Goal: Contribute content: Contribute content

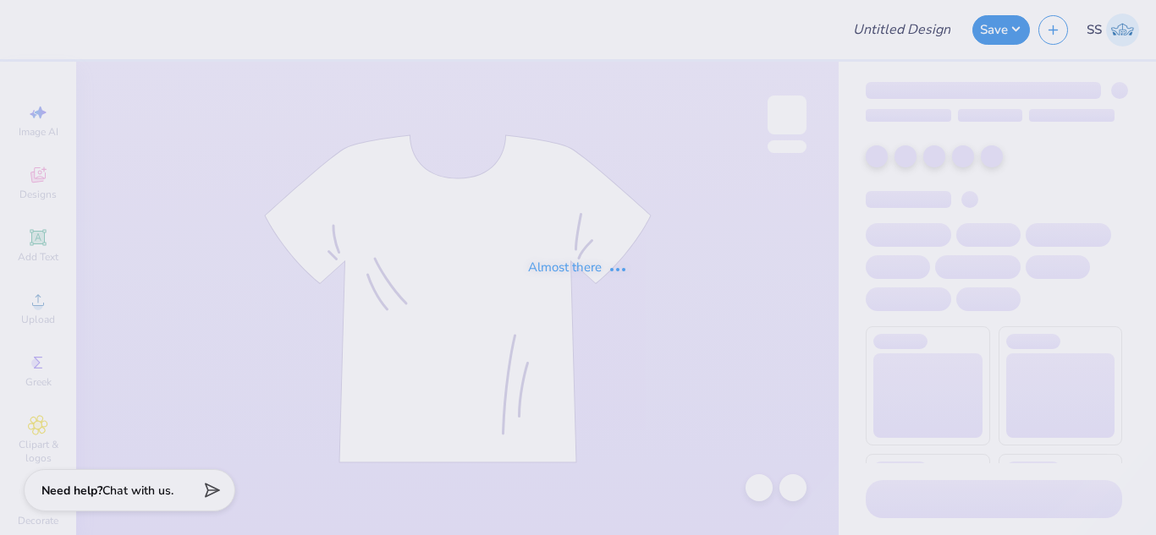
type input "TSHIRT MOCK"
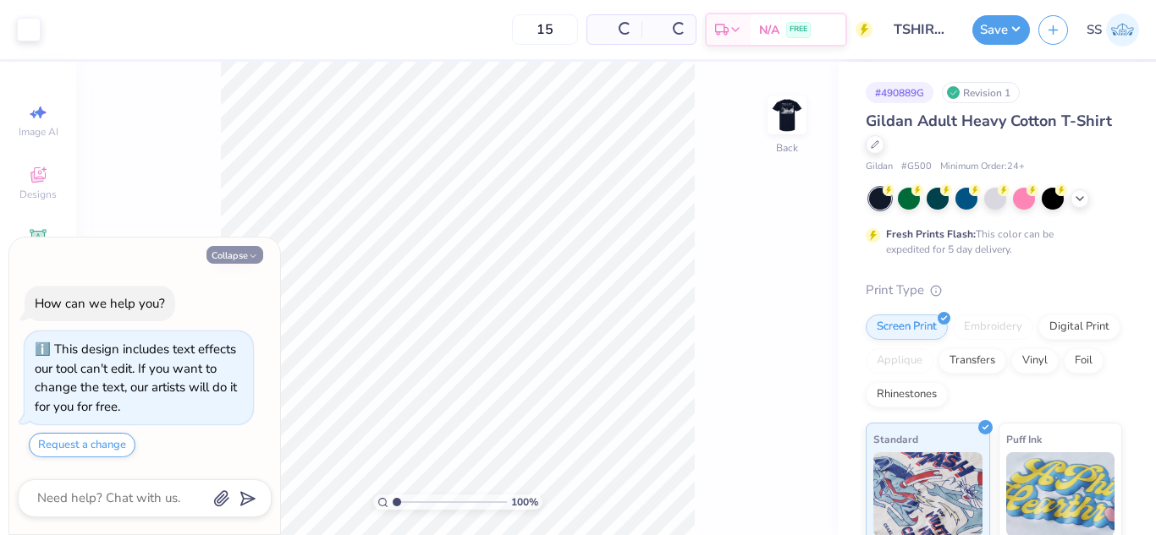
click at [245, 260] on button "Collapse" at bounding box center [234, 255] width 57 height 18
type textarea "x"
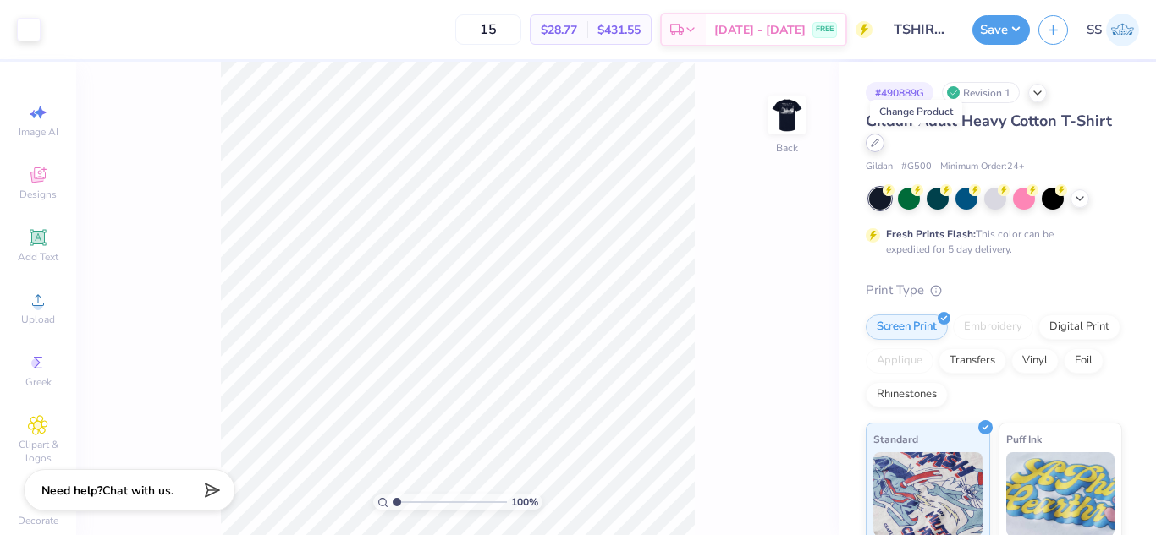
click at [878, 142] on icon at bounding box center [874, 143] width 7 height 7
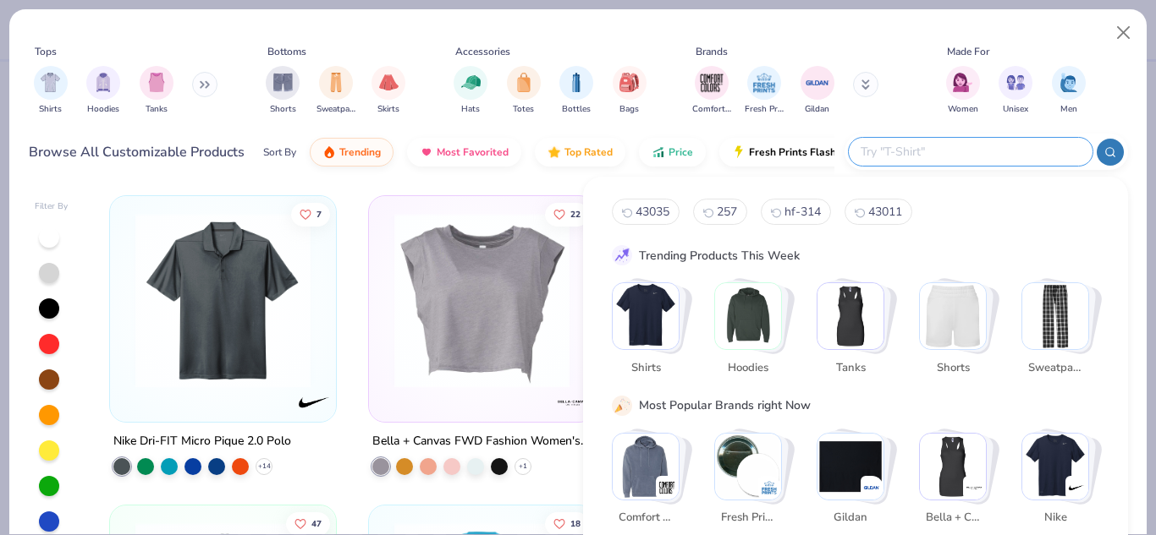
click at [983, 154] on input "text" at bounding box center [970, 151] width 222 height 19
type input "c1717"
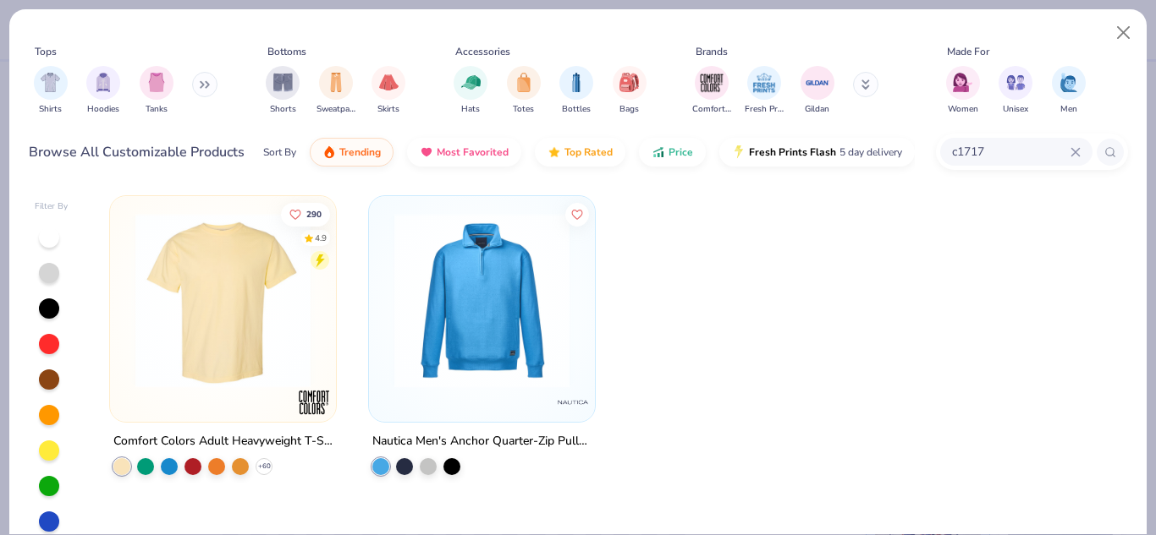
click at [178, 259] on img at bounding box center [223, 300] width 192 height 175
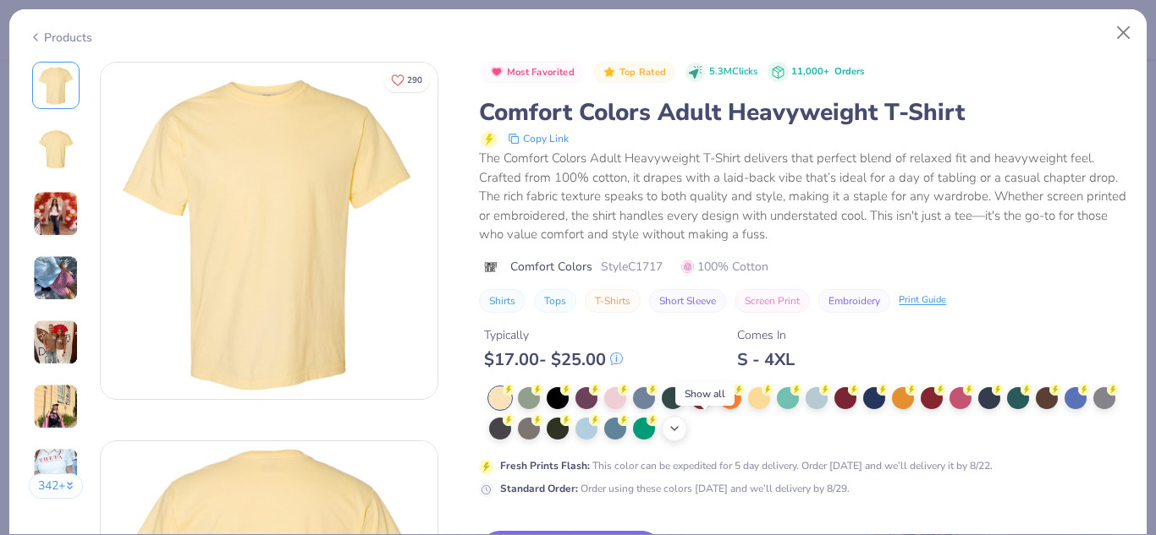
click at [681, 428] on icon at bounding box center [674, 429] width 14 height 14
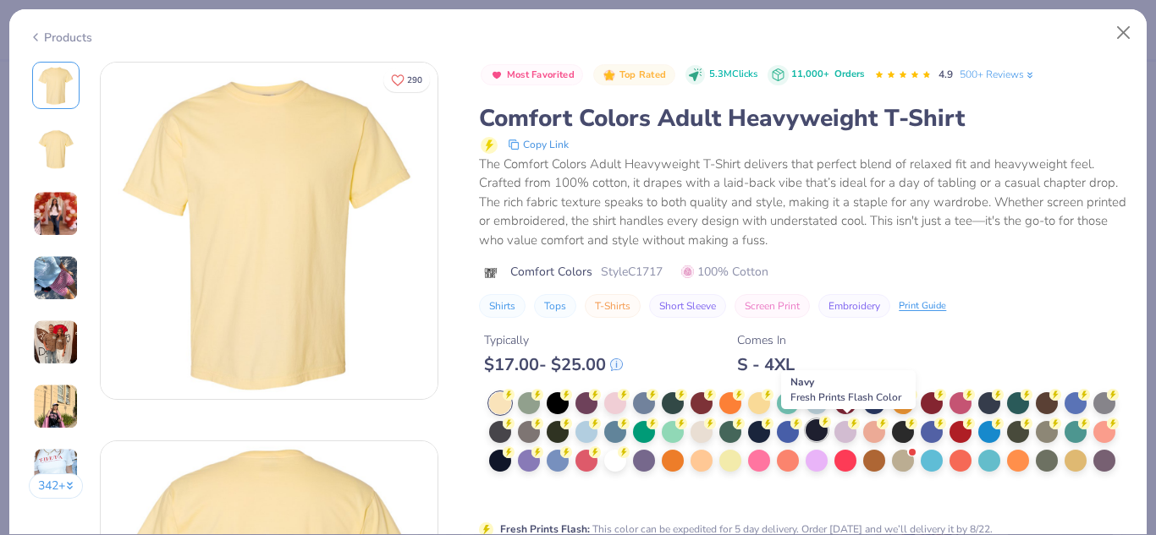
click at [827, 429] on div at bounding box center [816, 431] width 22 height 22
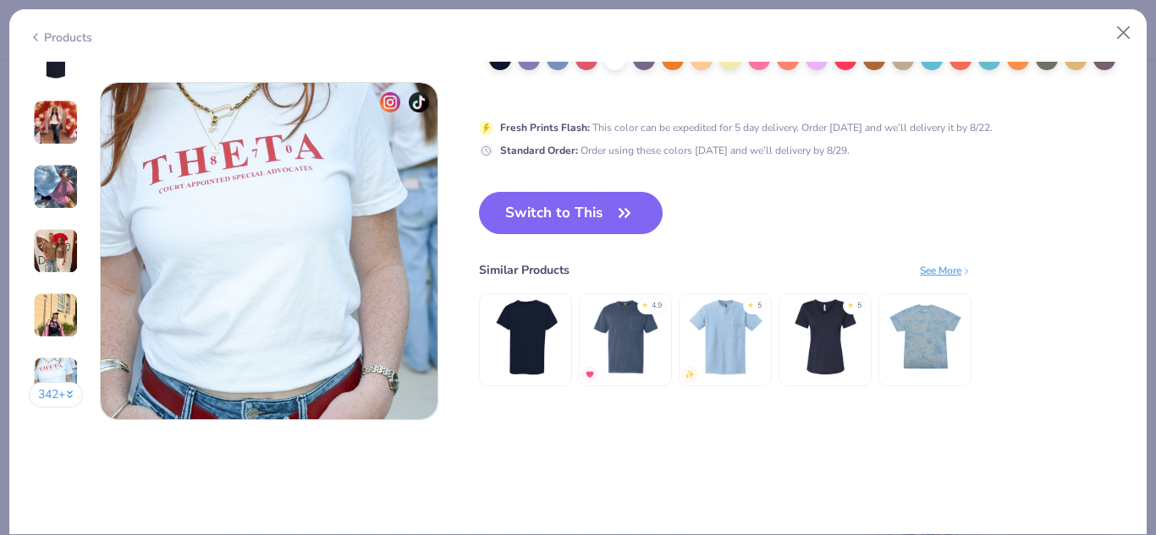
scroll to position [2038, 0]
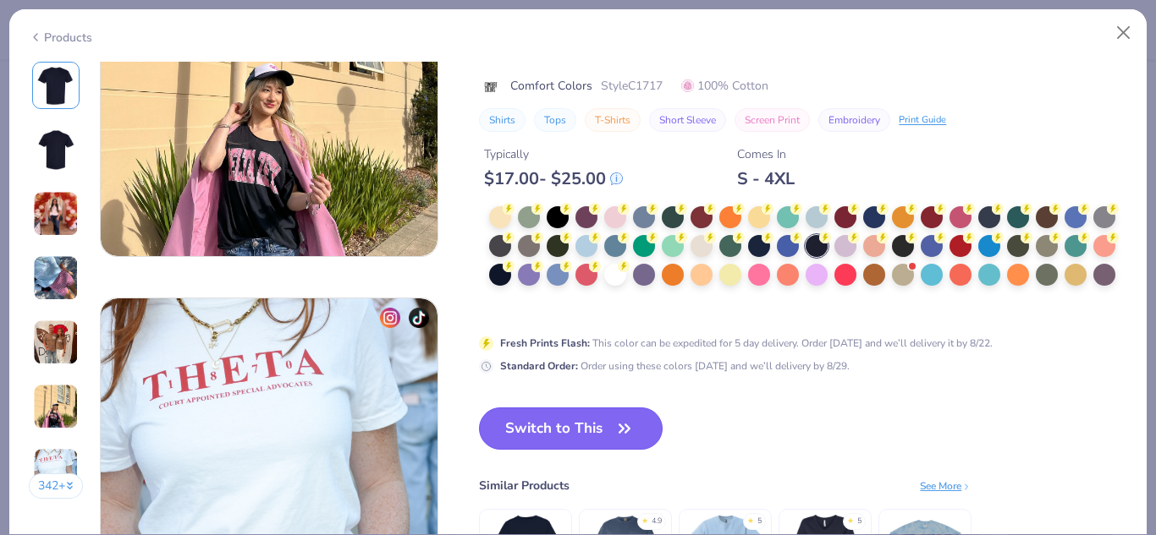
click at [563, 416] on button "Switch to This" at bounding box center [571, 429] width 184 height 42
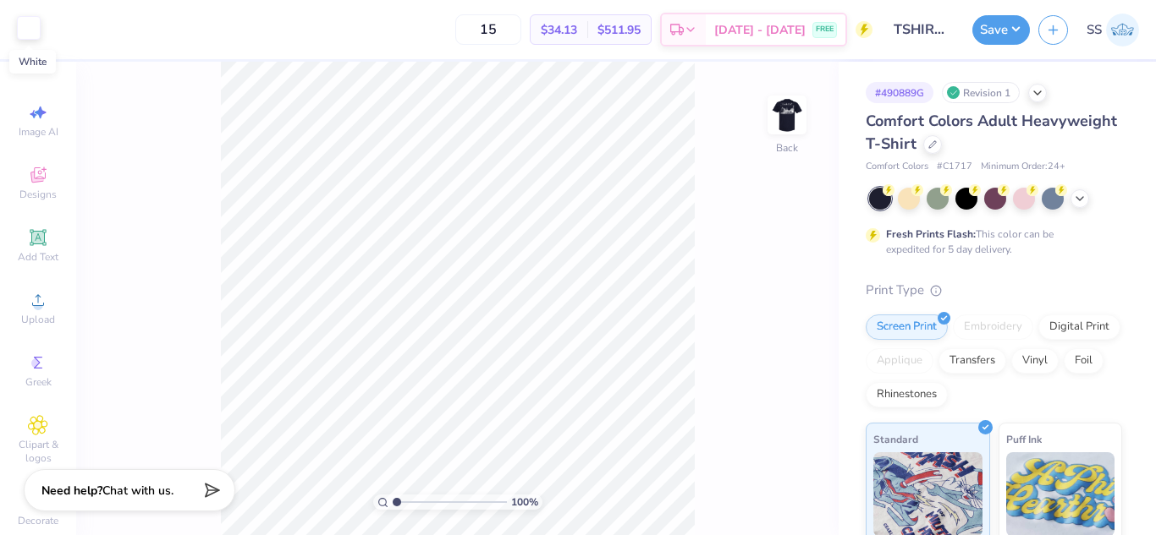
click at [21, 35] on div at bounding box center [29, 28] width 24 height 24
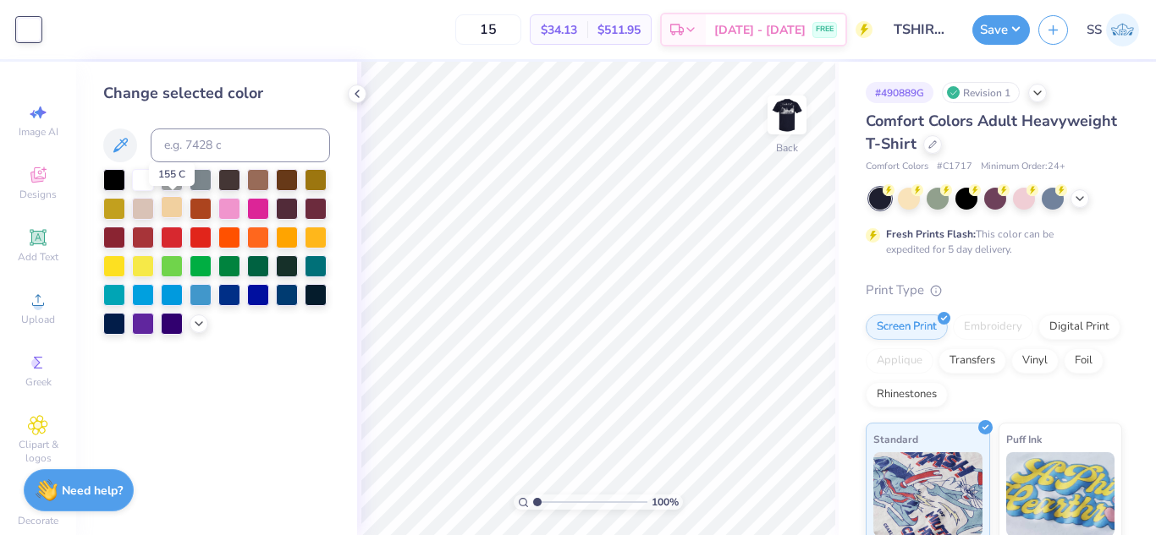
click at [177, 203] on div at bounding box center [172, 207] width 22 height 22
click at [206, 320] on div at bounding box center [198, 322] width 19 height 19
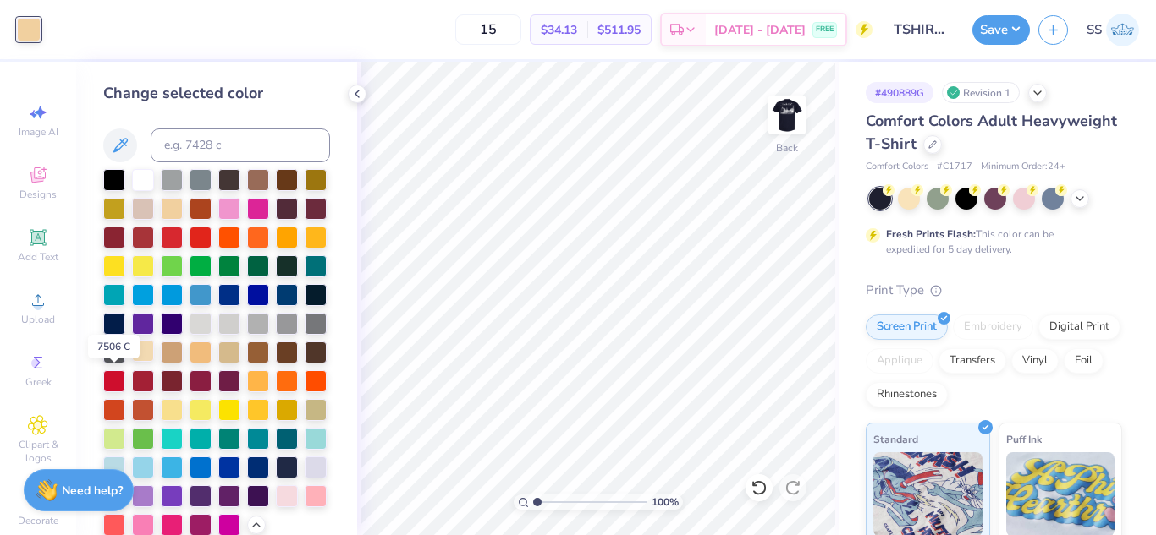
click at [132, 362] on div at bounding box center [143, 351] width 22 height 22
click at [183, 420] on div at bounding box center [172, 409] width 22 height 22
click at [132, 362] on div at bounding box center [143, 351] width 22 height 22
click at [793, 119] on img at bounding box center [787, 115] width 68 height 68
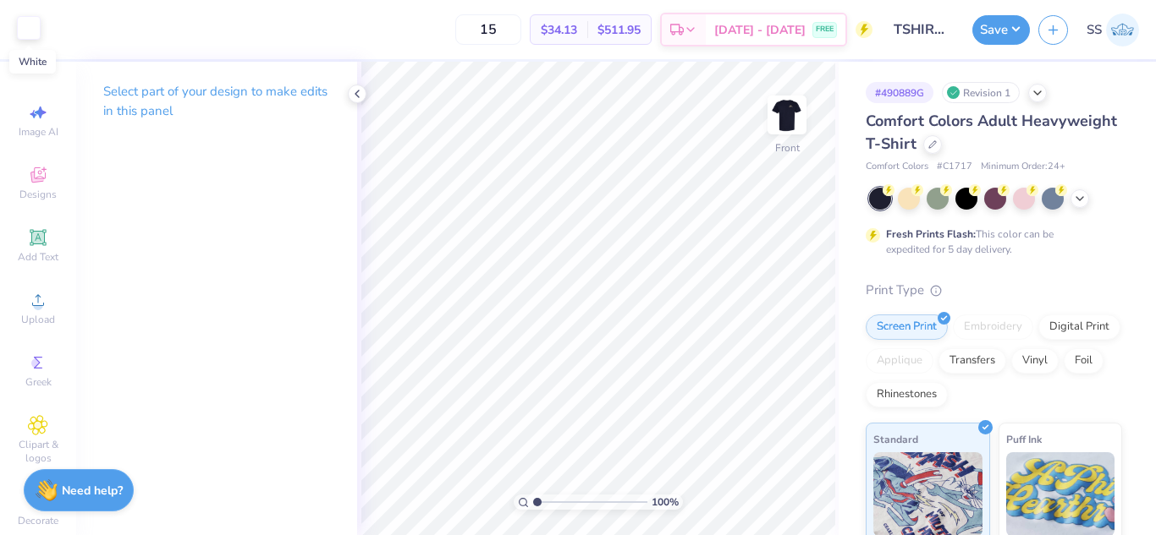
click at [31, 26] on div at bounding box center [29, 28] width 24 height 24
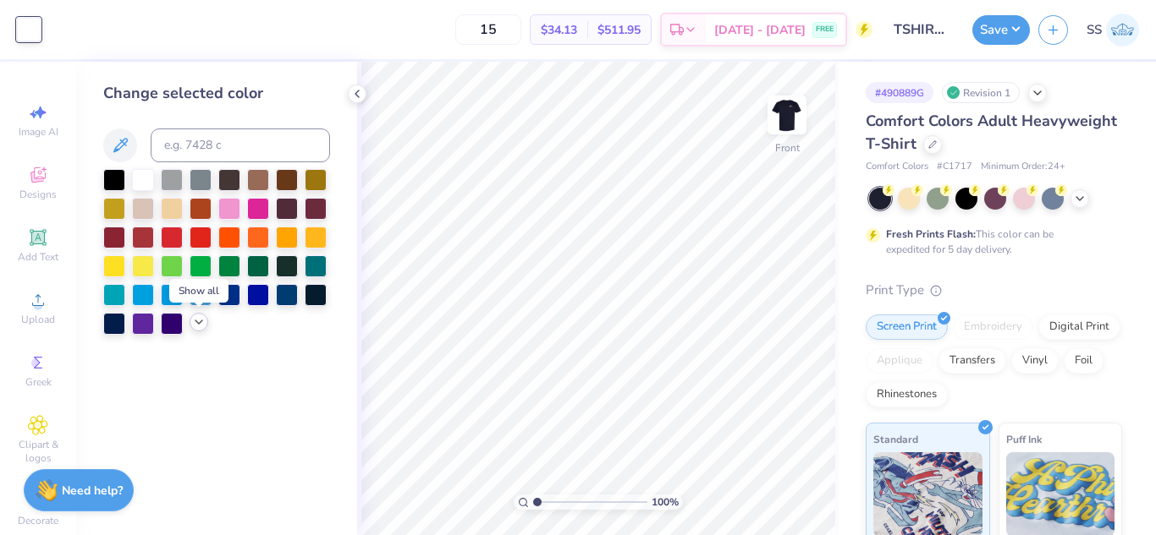
click at [195, 320] on icon at bounding box center [199, 323] width 14 height 14
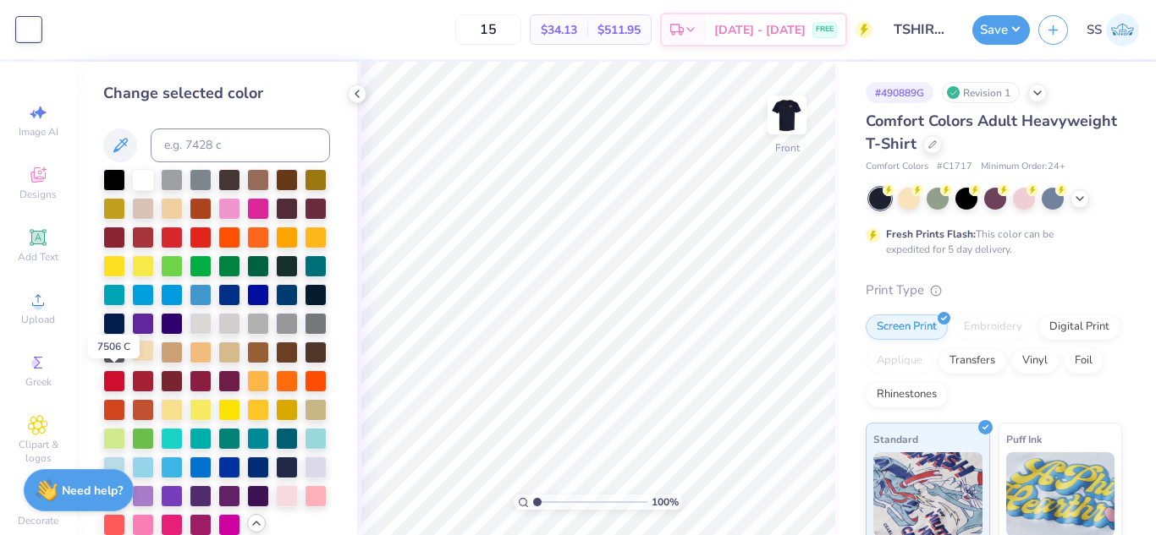
click at [132, 362] on div at bounding box center [143, 351] width 22 height 22
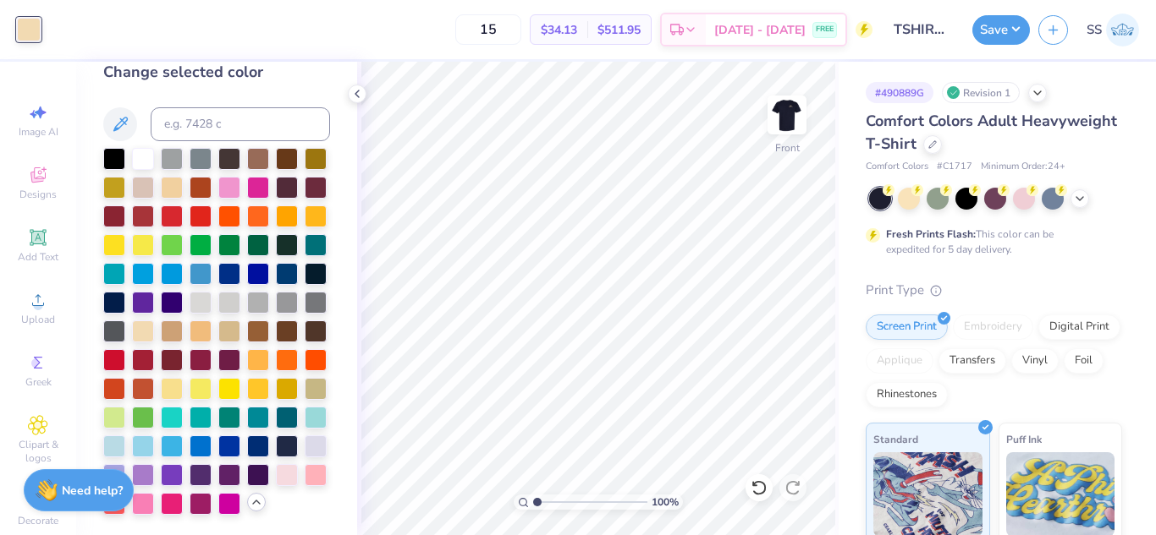
scroll to position [79, 0]
click at [198, 107] on input at bounding box center [240, 124] width 179 height 34
type input "7507"
type input "7506"
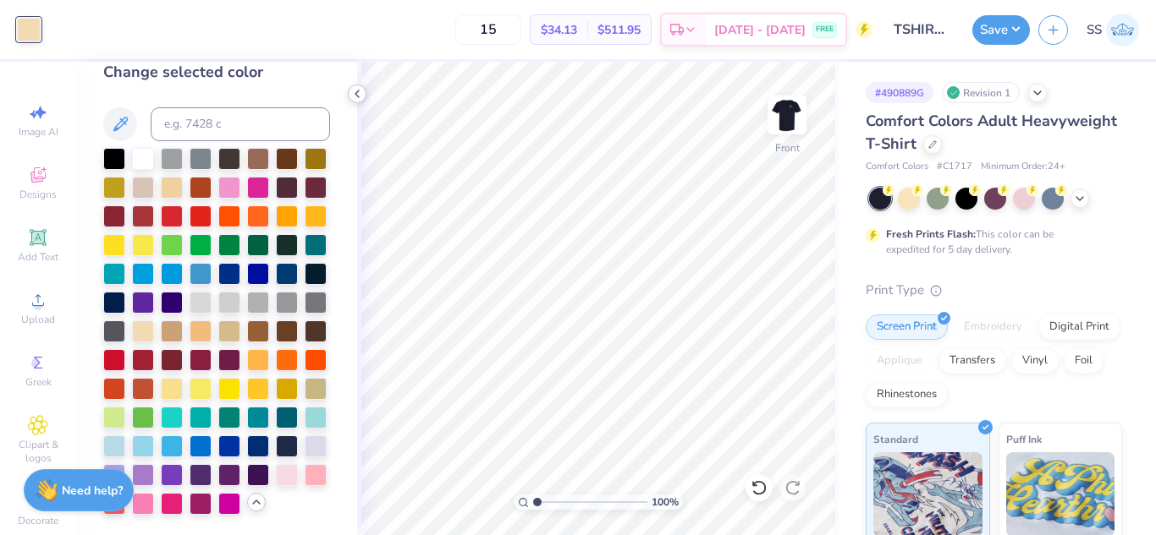
click at [358, 89] on icon at bounding box center [357, 94] width 14 height 14
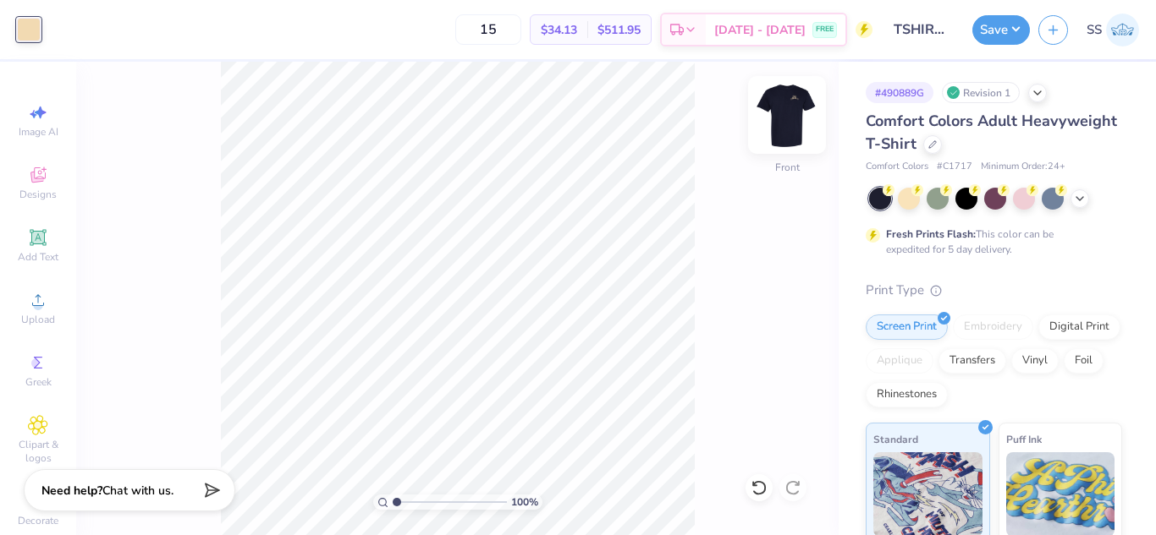
click at [779, 126] on img at bounding box center [787, 115] width 68 height 68
click at [1014, 27] on button "Save" at bounding box center [1001, 28] width 58 height 30
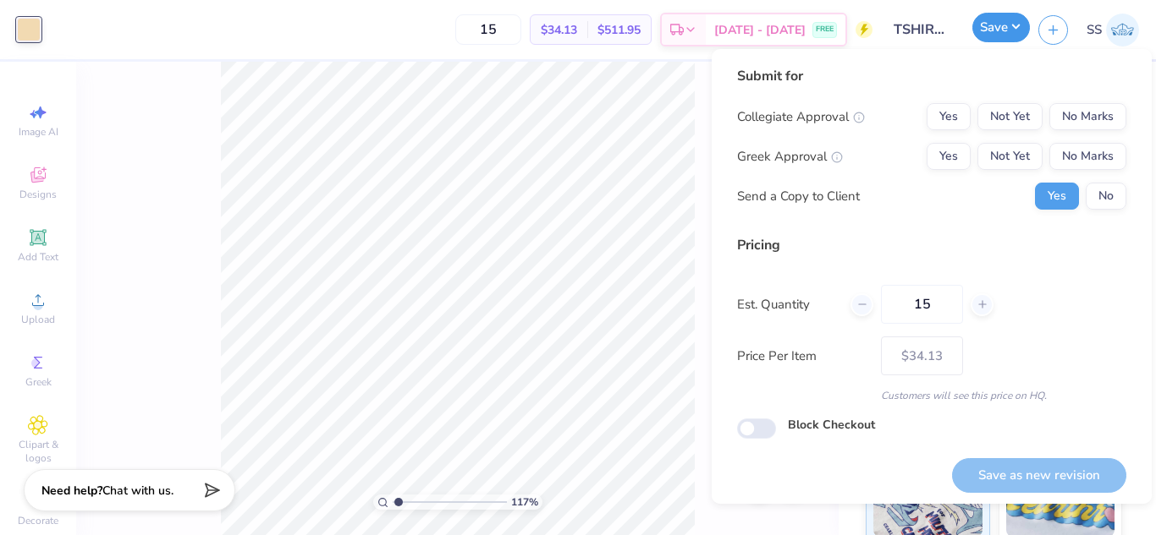
type input "1.16853767616361"
click at [1075, 114] on button "No Marks" at bounding box center [1087, 116] width 77 height 27
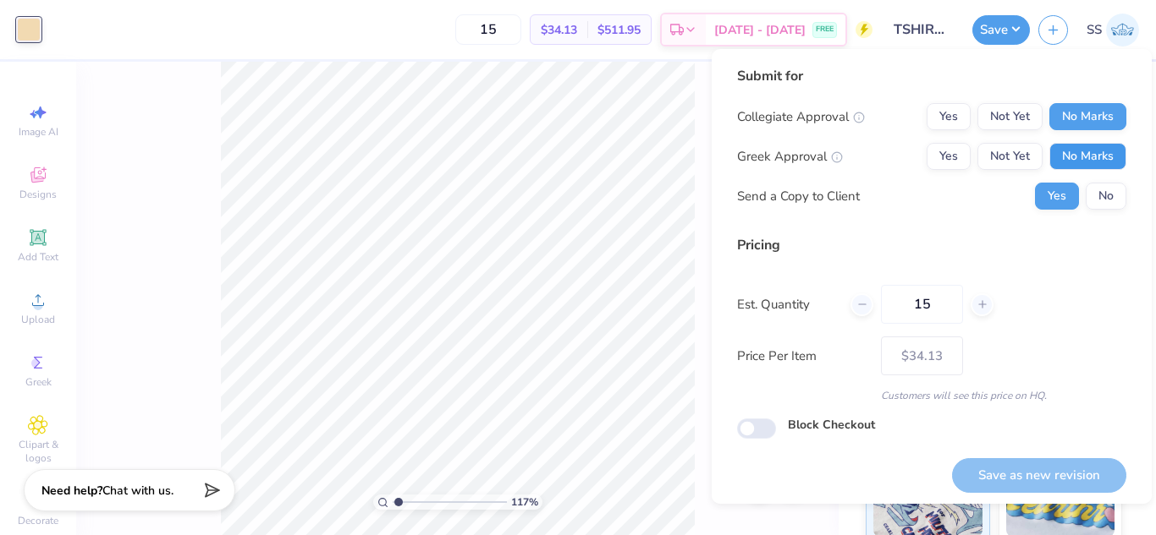
click at [1079, 145] on button "No Marks" at bounding box center [1087, 156] width 77 height 27
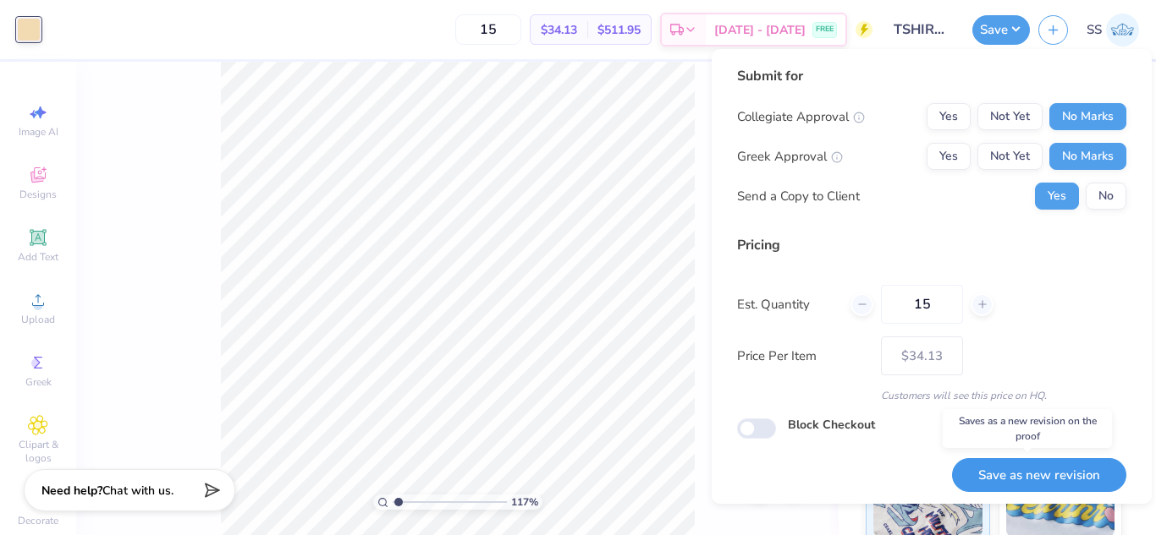
click at [1063, 475] on button "Save as new revision" at bounding box center [1039, 475] width 174 height 35
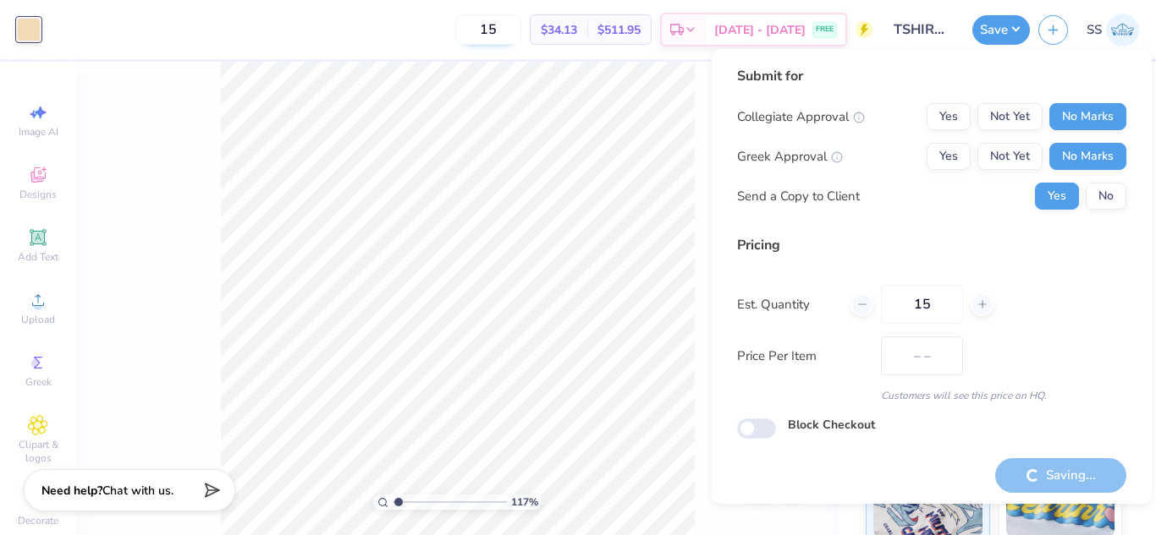
type input "$34.13"
type input "1.16853767616361"
